Goal: Download file/media

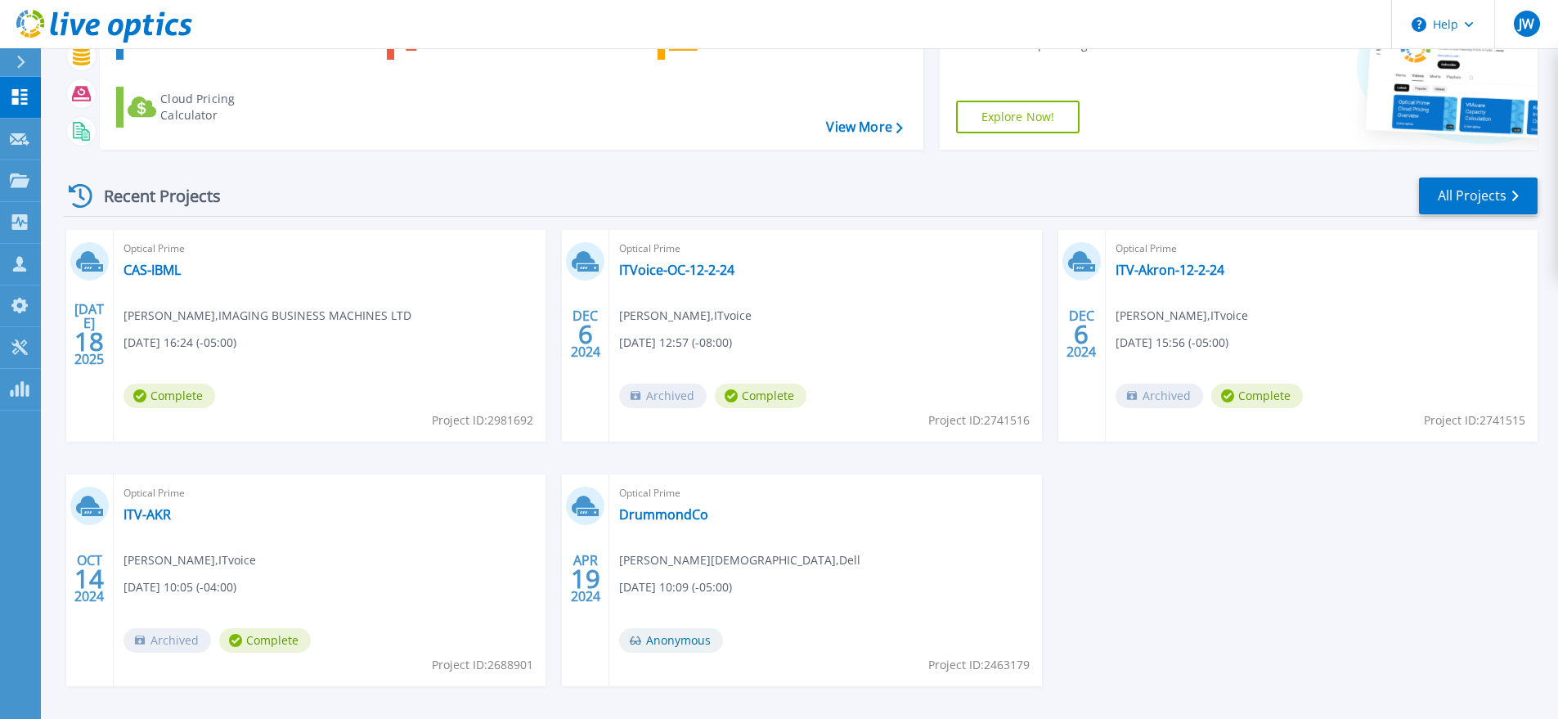
scroll to position [187, 0]
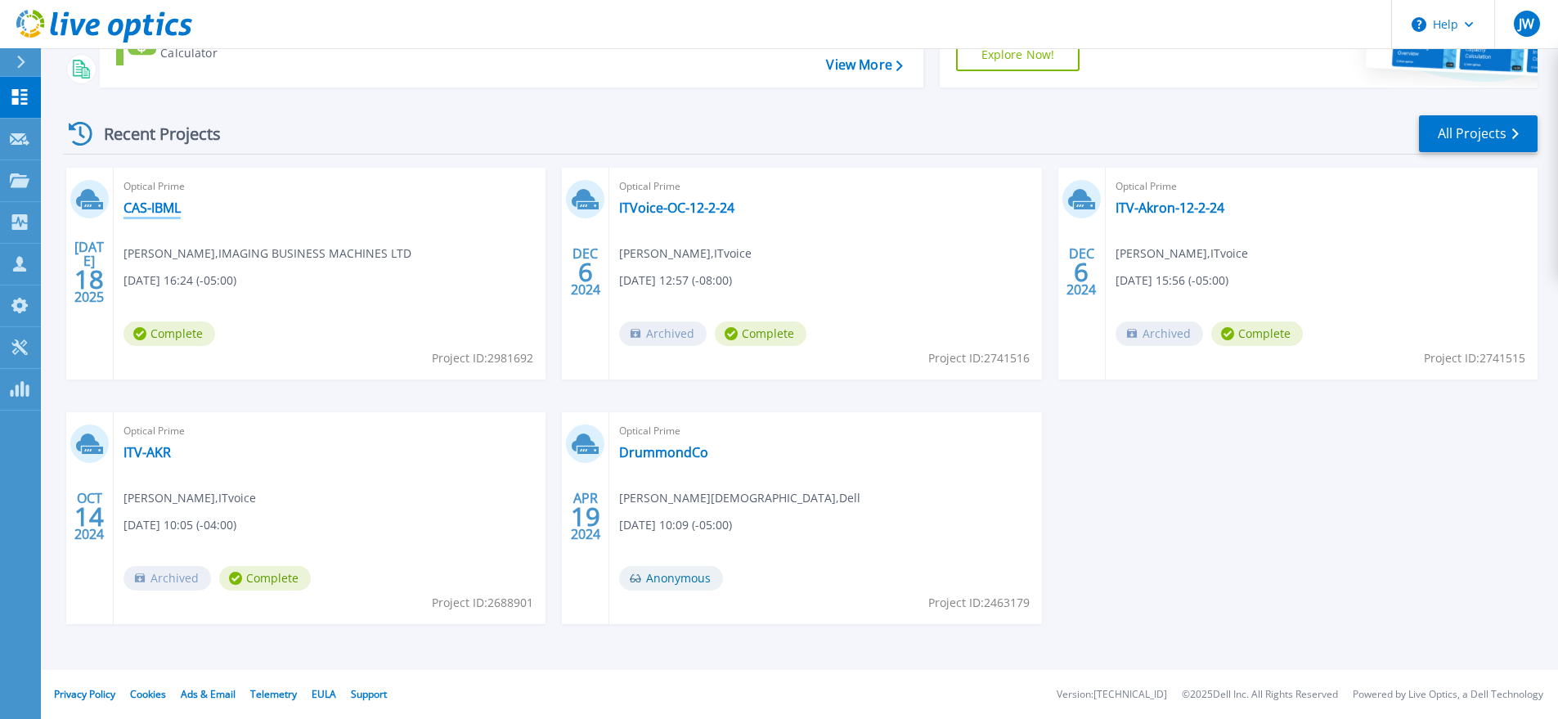
click at [159, 208] on link "CAS-IBML" at bounding box center [152, 208] width 57 height 16
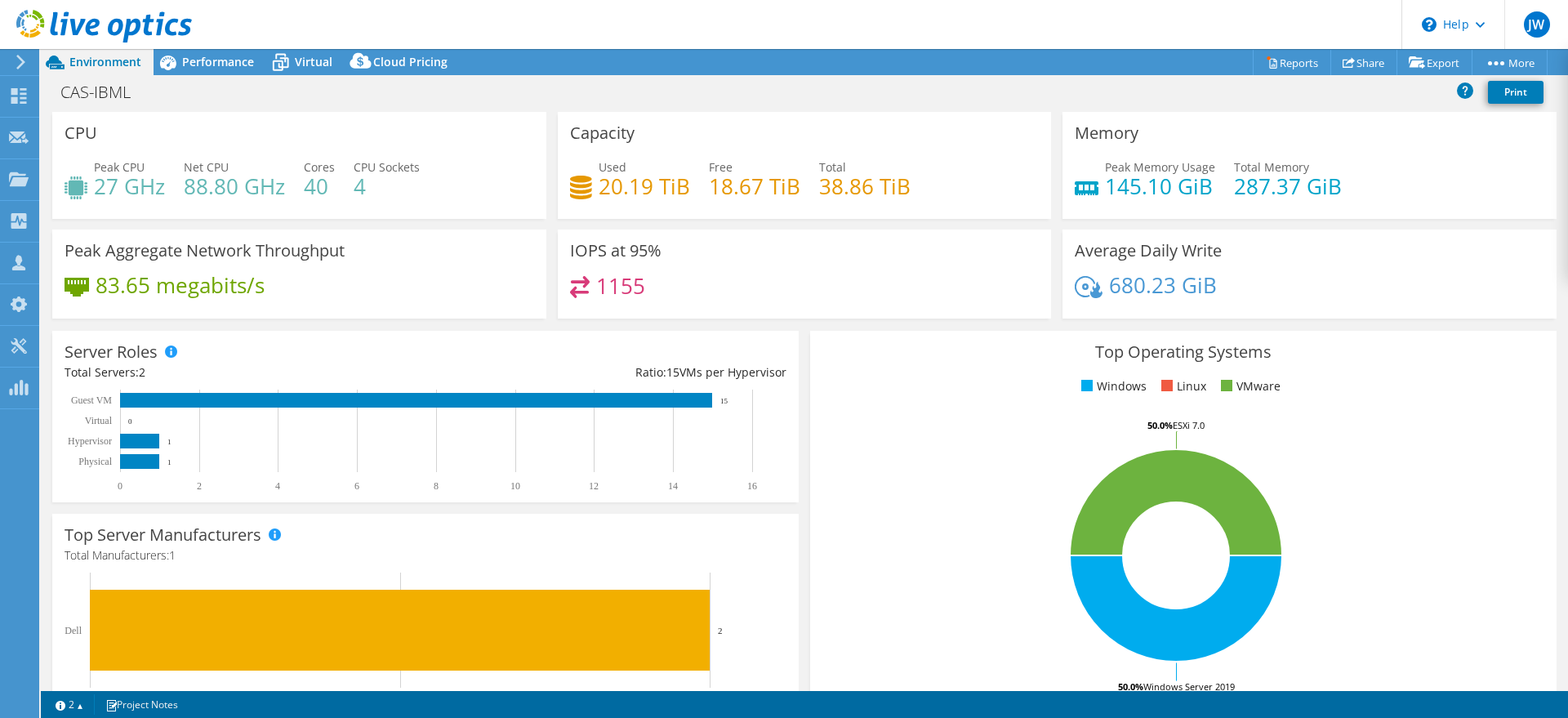
select select "USD"
click at [1277, 64] on link "Reports" at bounding box center [1292, 62] width 79 height 25
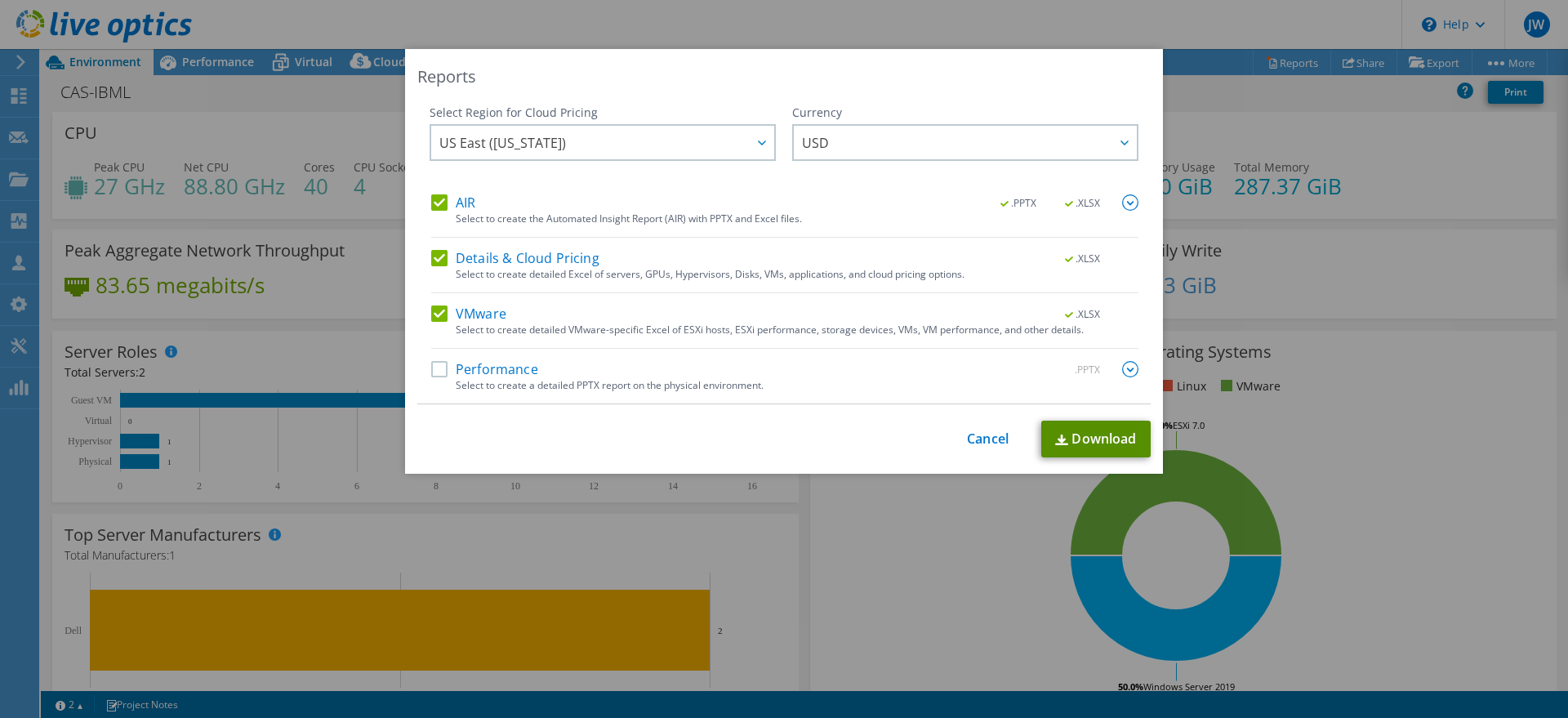
click at [1075, 445] on link "Download" at bounding box center [1096, 438] width 110 height 37
